Goal: Find specific page/section: Find specific page/section

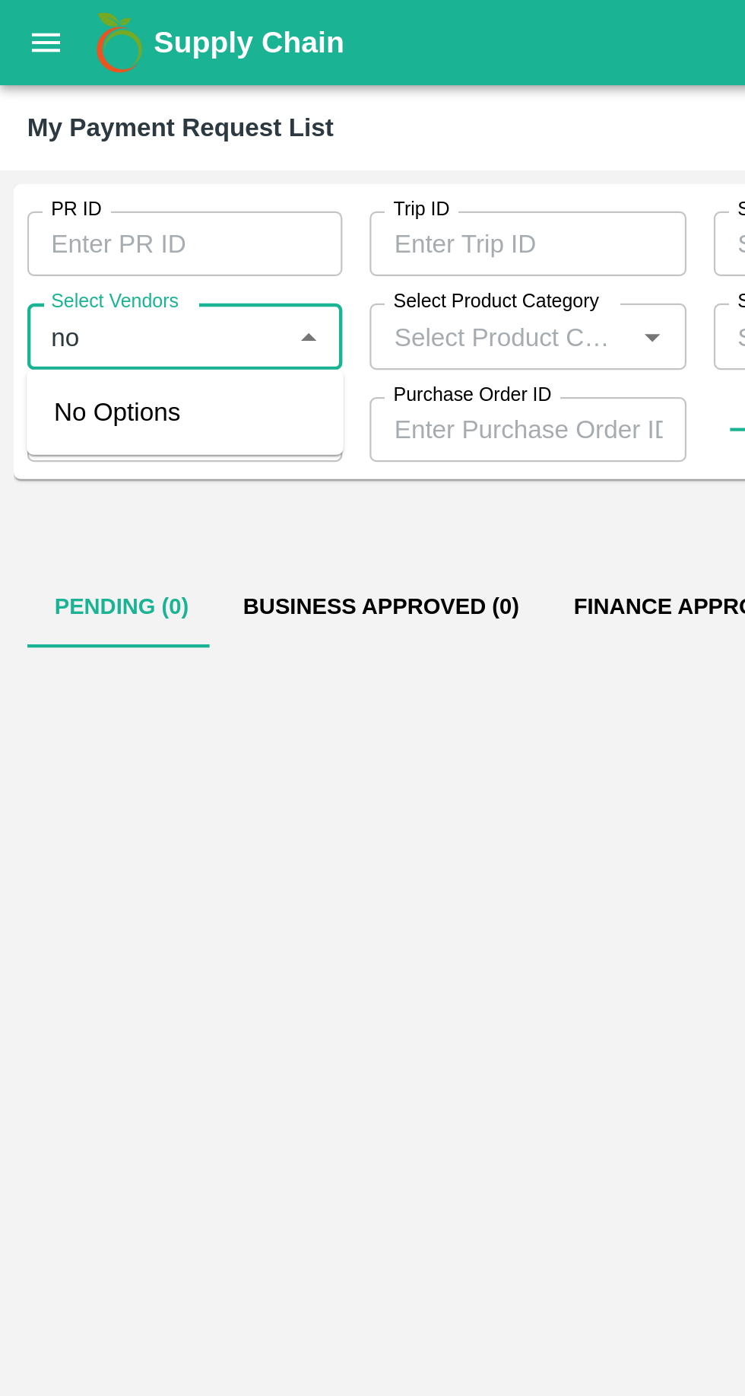
type input "n"
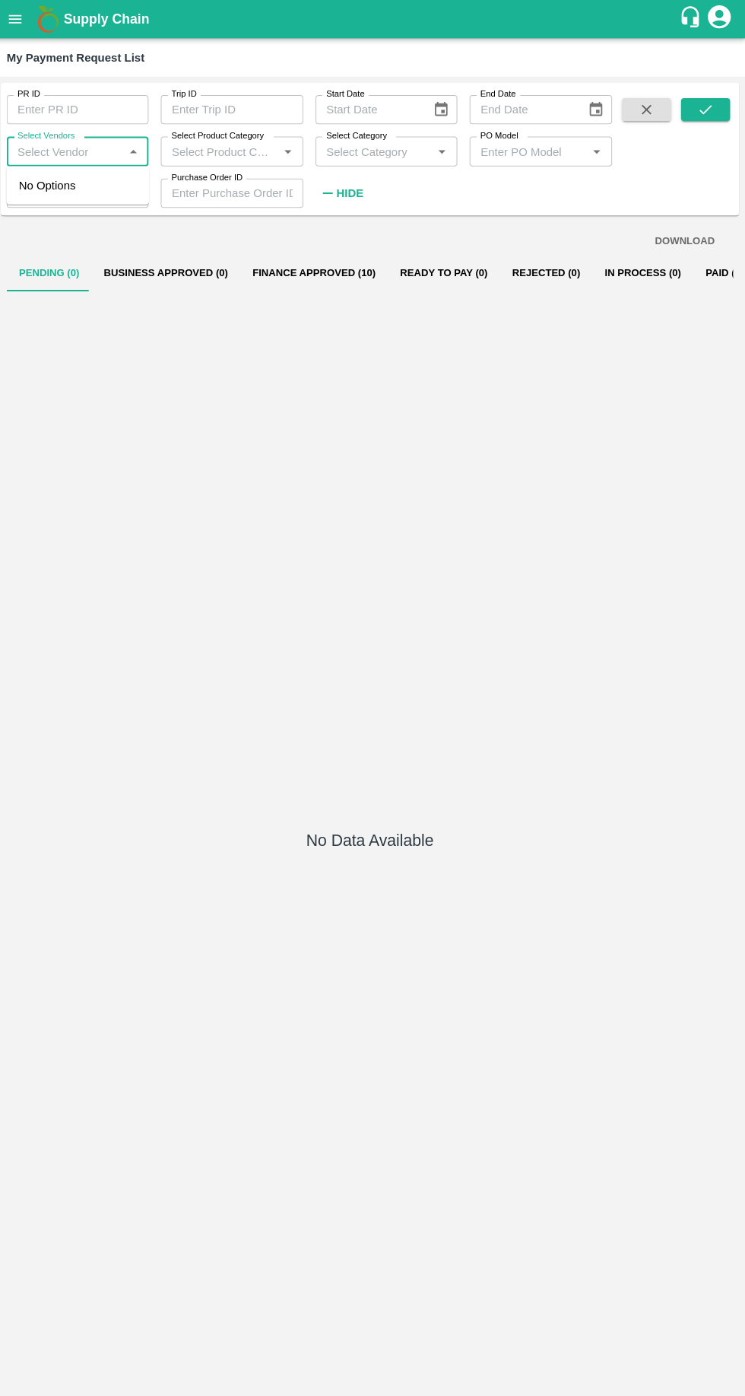
click at [37, 17] on button "open drawer" at bounding box center [20, 19] width 35 height 35
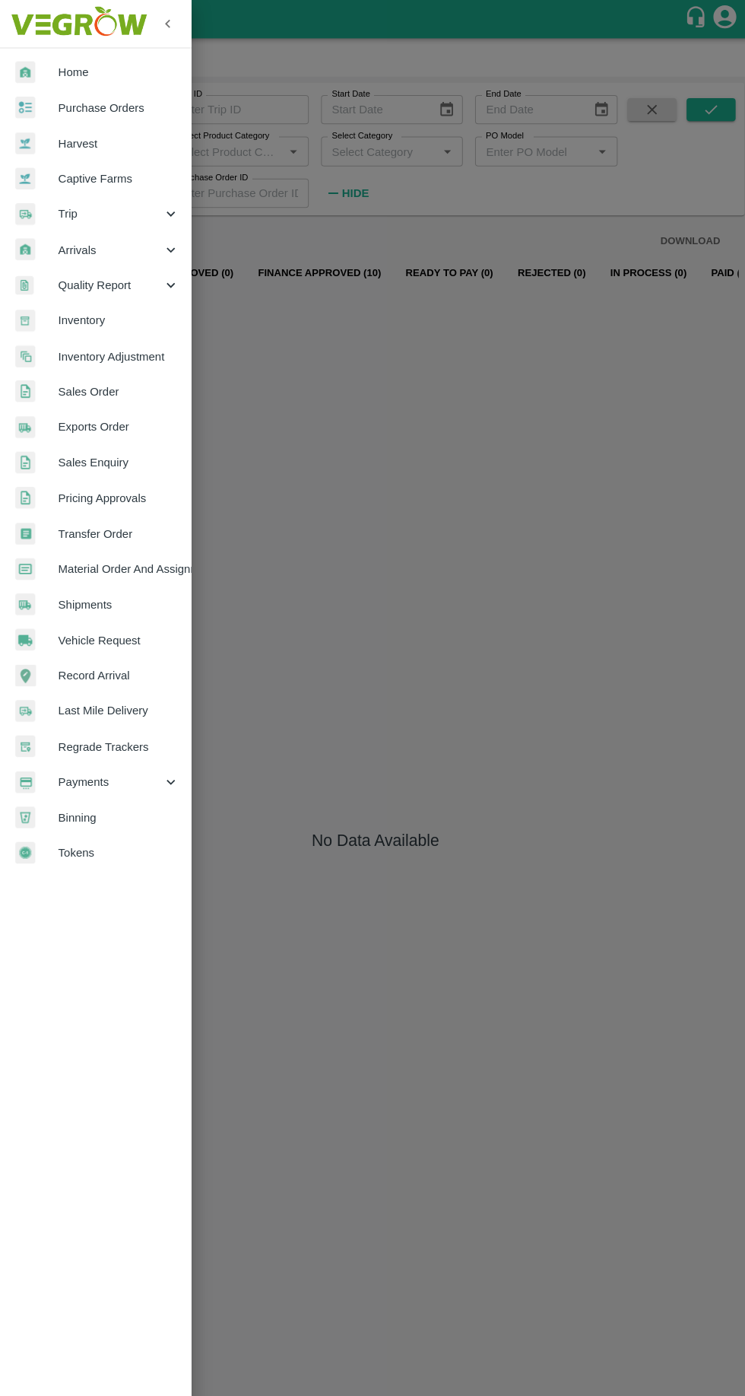
click at [87, 106] on span "Purchase Orders" at bounding box center [118, 107] width 120 height 17
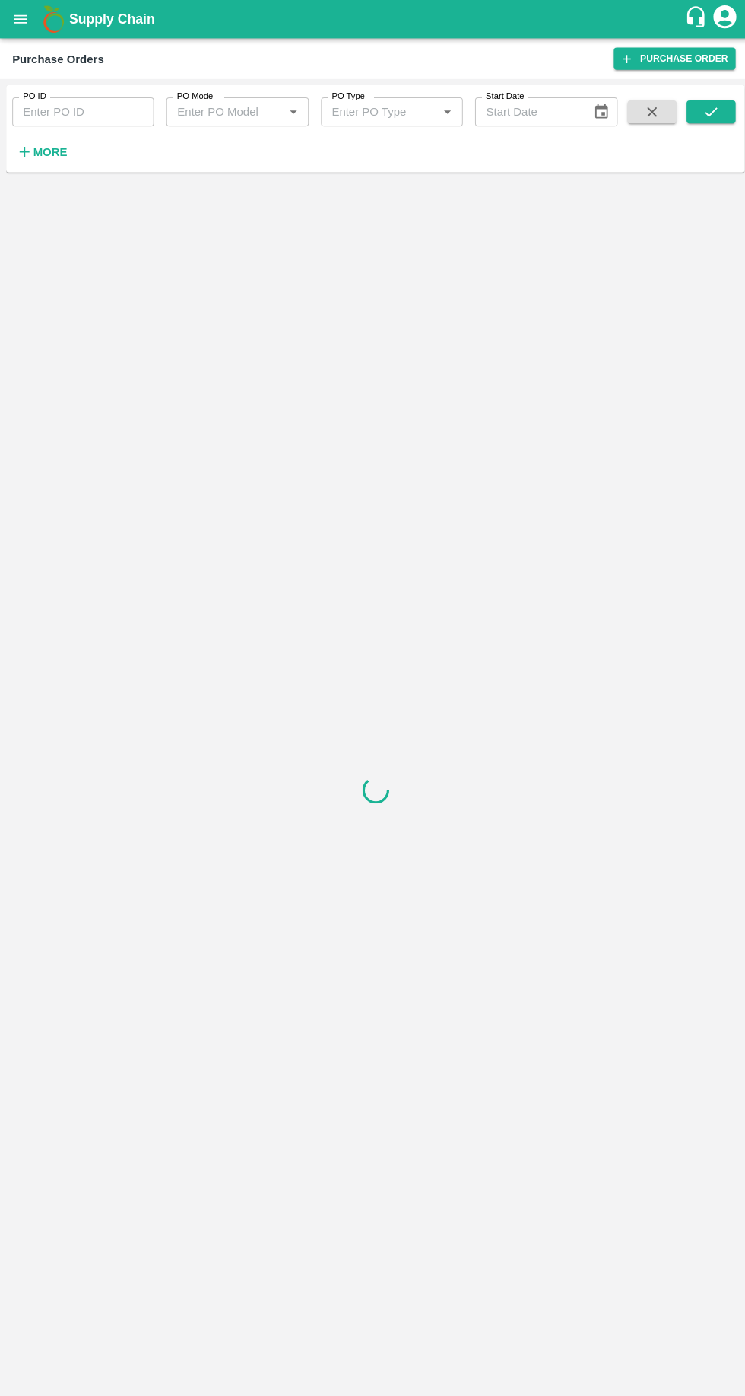
click at [641, 59] on link "Purchase Order" at bounding box center [669, 58] width 121 height 22
